Goal: Information Seeking & Learning: Learn about a topic

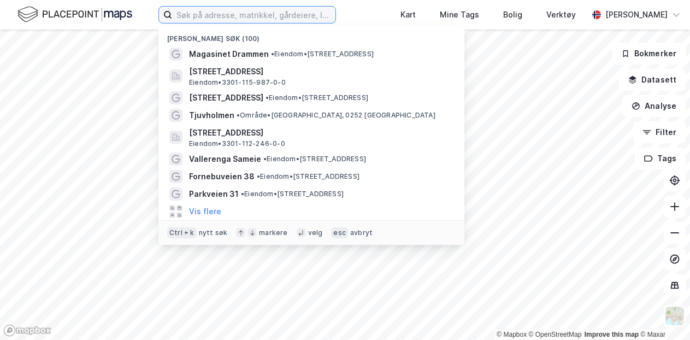
click at [226, 16] on input at bounding box center [253, 15] width 163 height 16
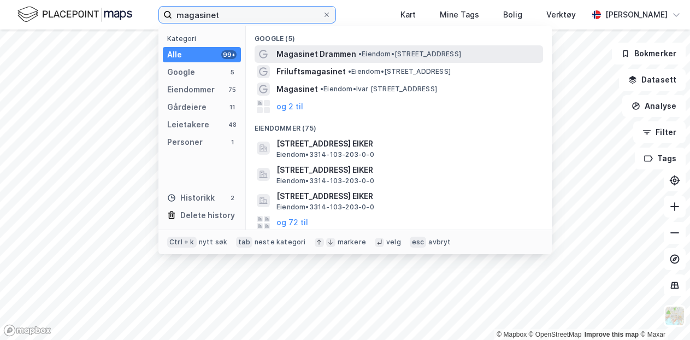
type input "magasinet"
click at [317, 53] on span "Magasinet Drammen" at bounding box center [317, 54] width 80 height 13
